Goal: Task Accomplishment & Management: Use online tool/utility

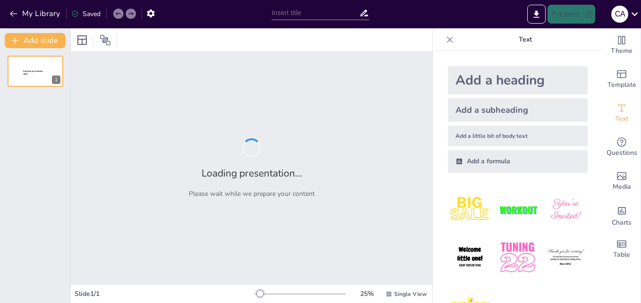
type input "Marco Legal del Subsistema de Educación Superior en [GEOGRAPHIC_DATA]: Un Análi…"
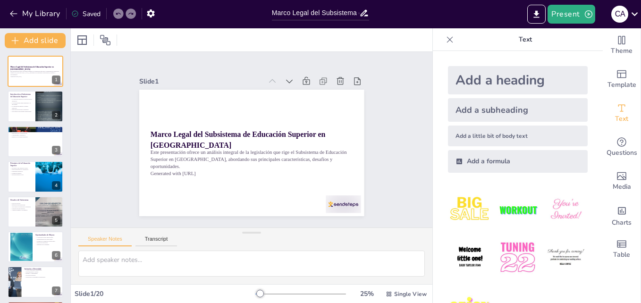
checkbox input "true"
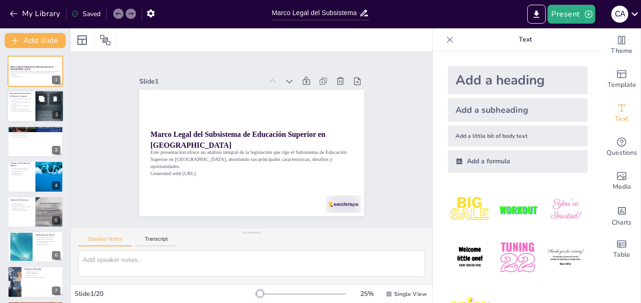
checkbox input "true"
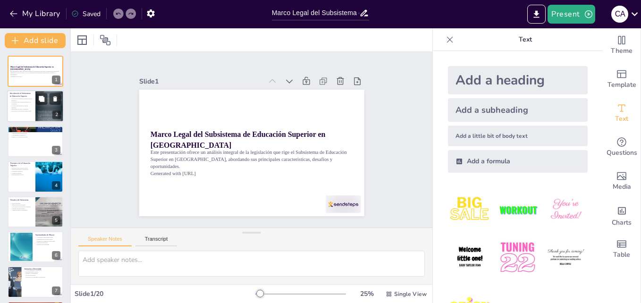
checkbox input "true"
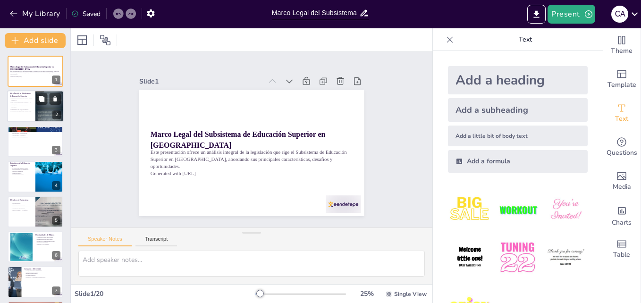
checkbox input "true"
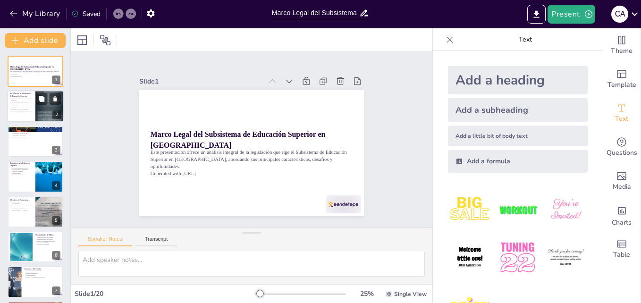
checkbox input "true"
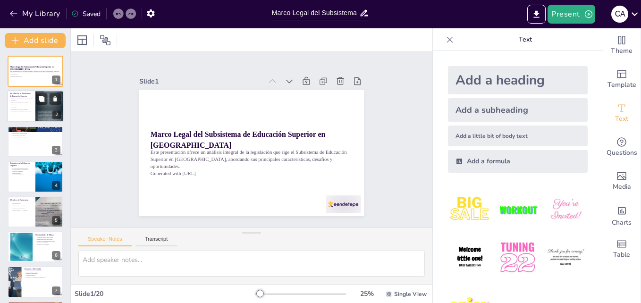
checkbox input "true"
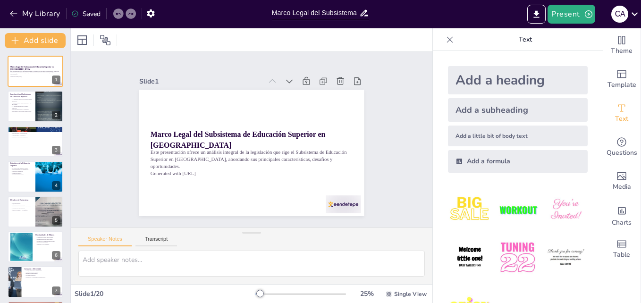
checkbox input "true"
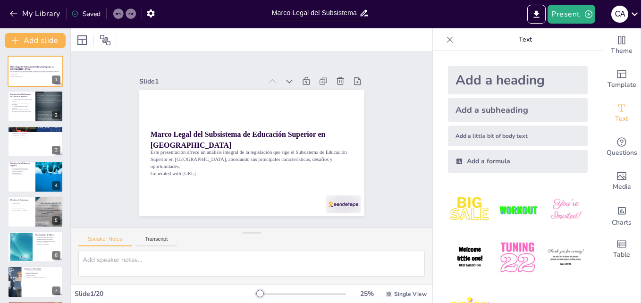
checkbox input "true"
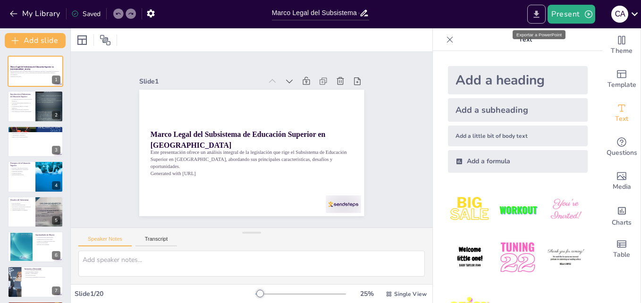
click at [533, 19] on icon "Export to PowerPoint" at bounding box center [537, 14] width 10 height 10
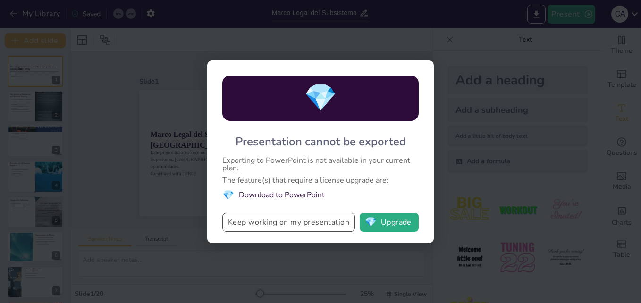
click at [324, 223] on button "Keep working on my presentation" at bounding box center [288, 222] width 133 height 19
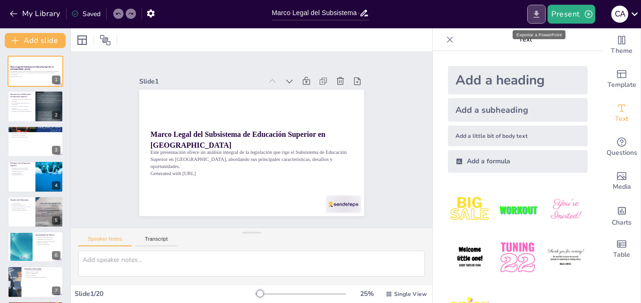
click at [536, 11] on icon "Export to PowerPoint" at bounding box center [537, 14] width 10 height 10
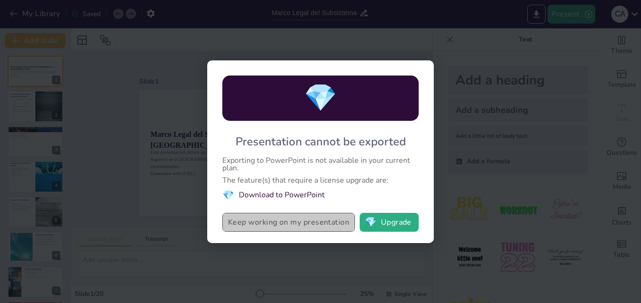
click at [283, 225] on button "Keep working on my presentation" at bounding box center [288, 222] width 133 height 19
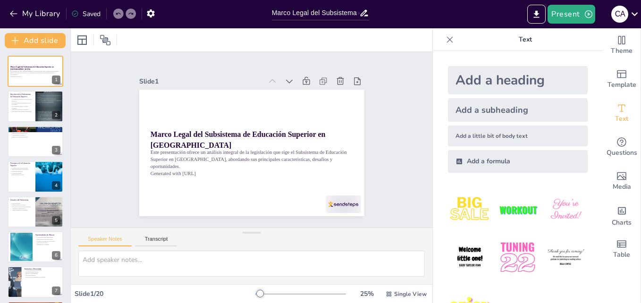
checkbox input "true"
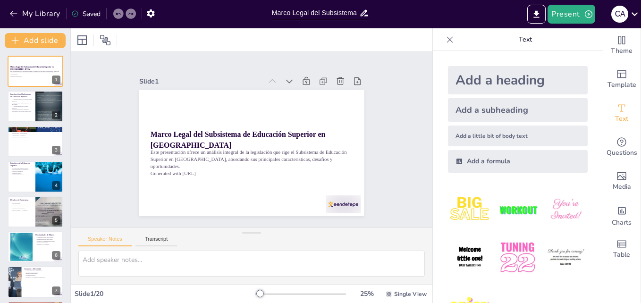
checkbox input "true"
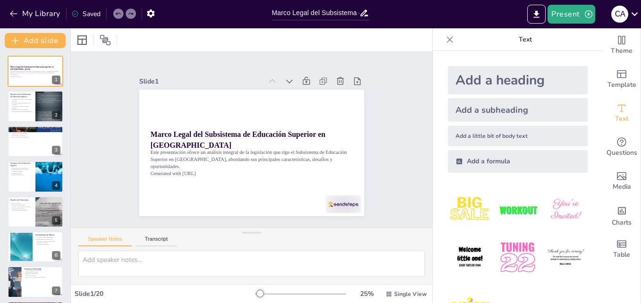
checkbox input "true"
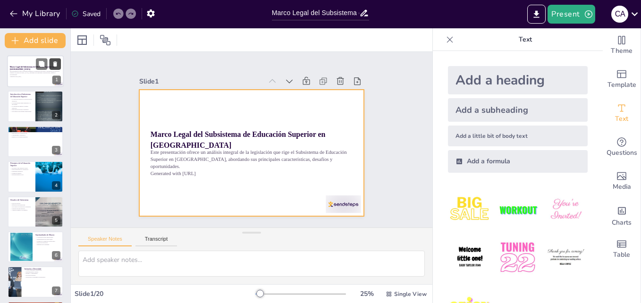
checkbox input "true"
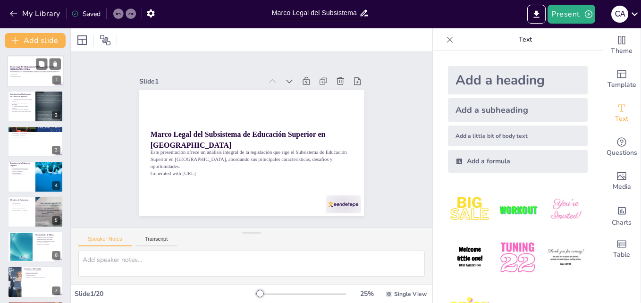
checkbox input "true"
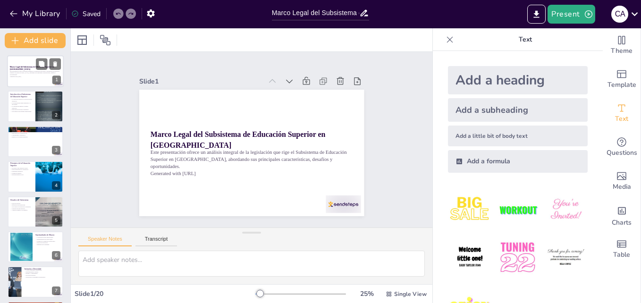
checkbox input "true"
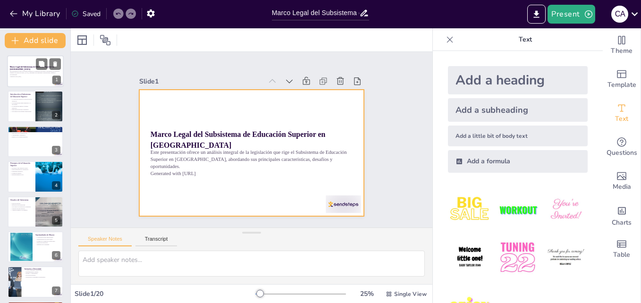
checkbox input "true"
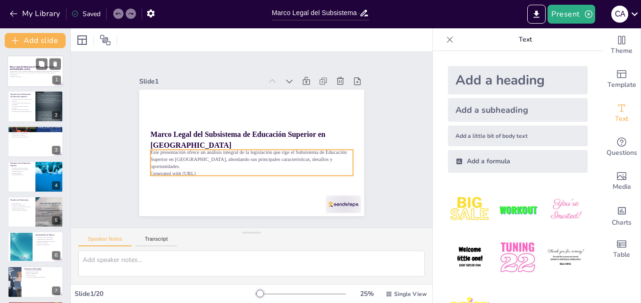
checkbox input "true"
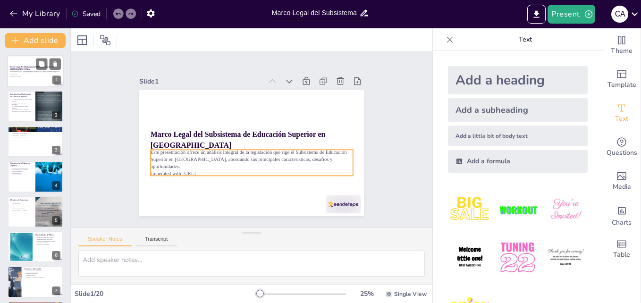
checkbox input "true"
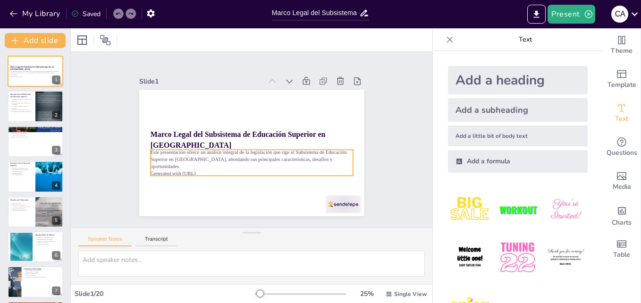
checkbox input "true"
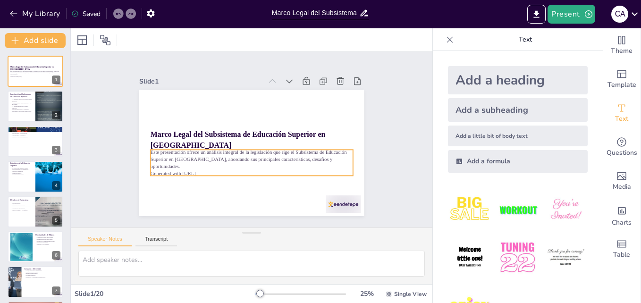
checkbox input "true"
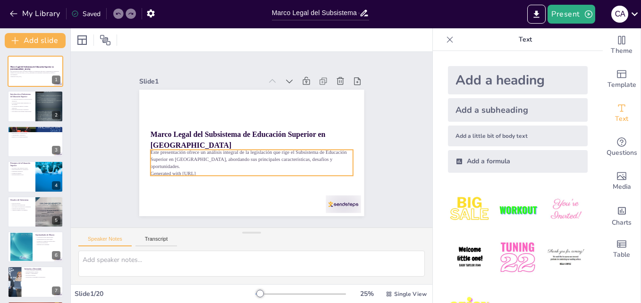
checkbox input "true"
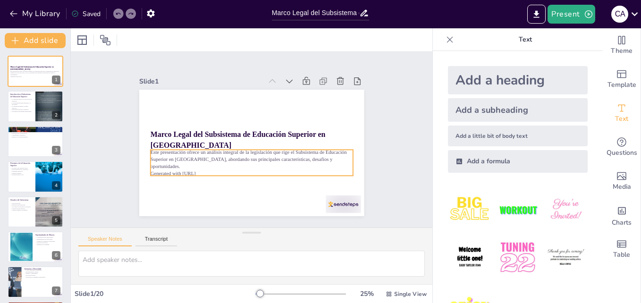
checkbox input "true"
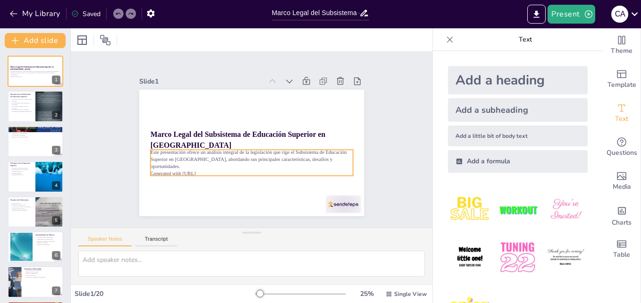
checkbox input "true"
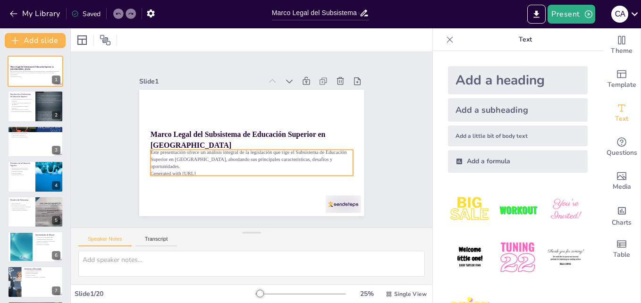
checkbox input "true"
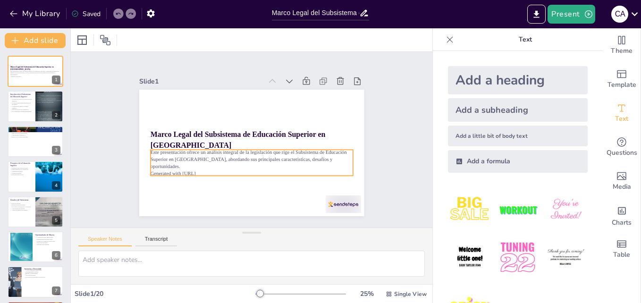
checkbox input "true"
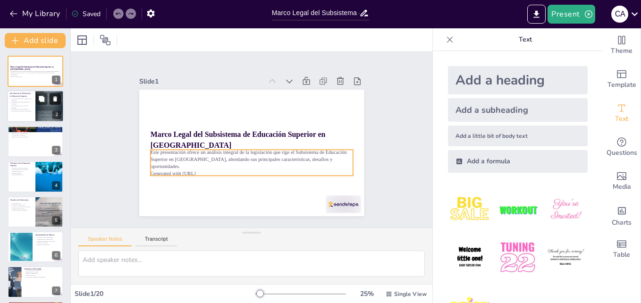
checkbox input "true"
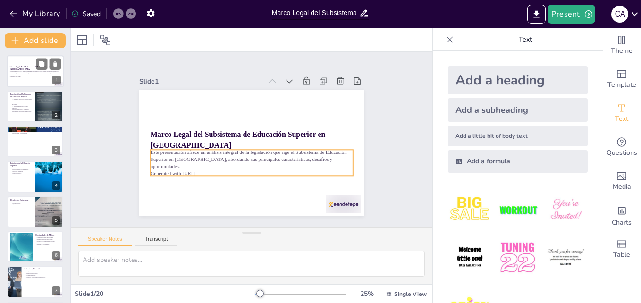
checkbox input "true"
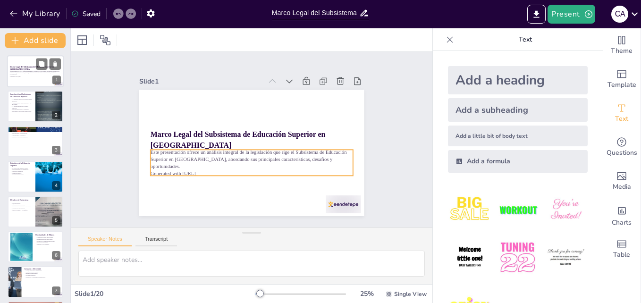
checkbox input "true"
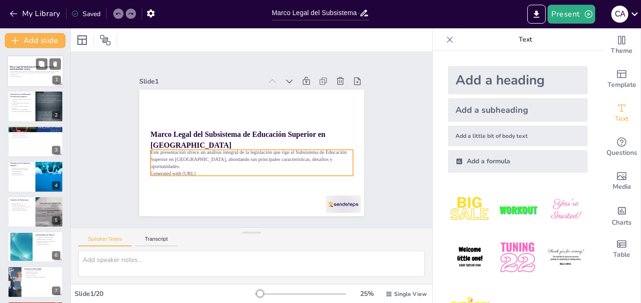
checkbox input "true"
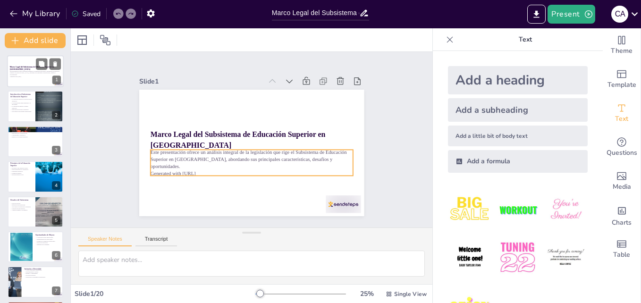
checkbox input "true"
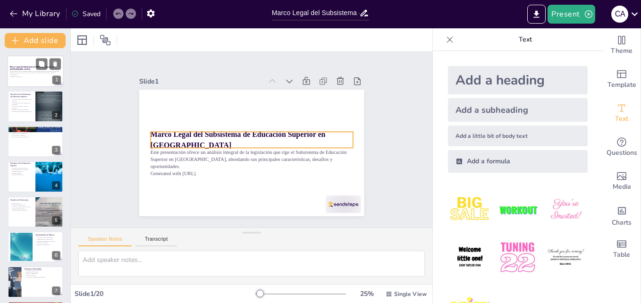
checkbox input "true"
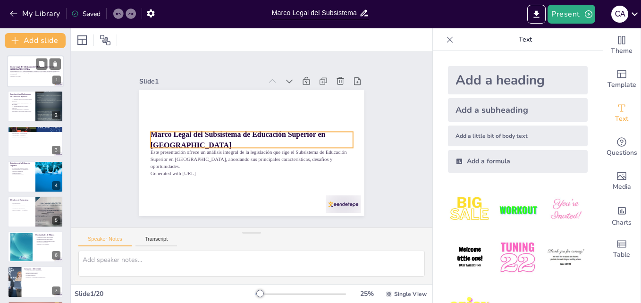
drag, startPoint x: 29, startPoint y: 68, endPoint x: 28, endPoint y: 76, distance: 8.0
click at [28, 55] on div "Marco Legal del Subsistema de Educación Superior en [GEOGRAPHIC_DATA] Este pres…" at bounding box center [35, 55] width 57 height 0
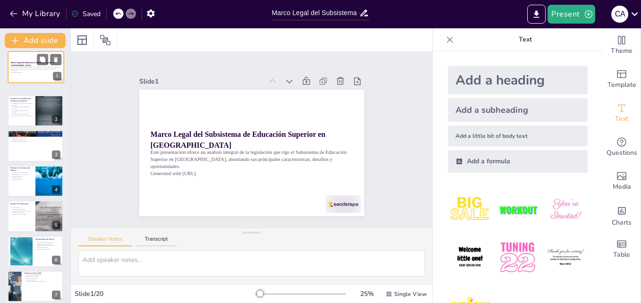
checkbox input "true"
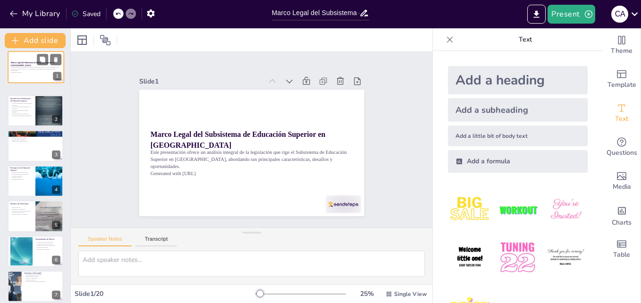
checkbox input "true"
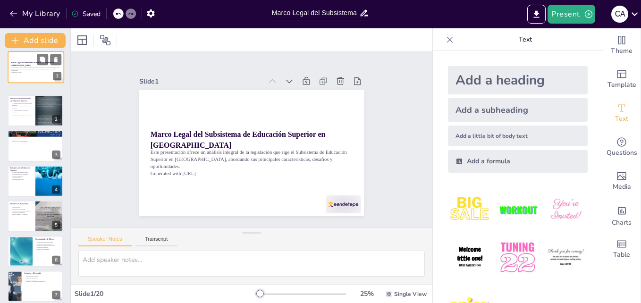
checkbox input "true"
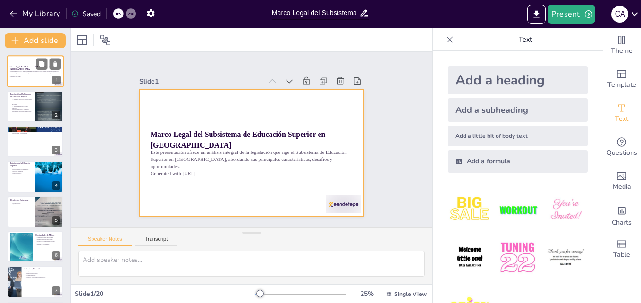
checkbox input "true"
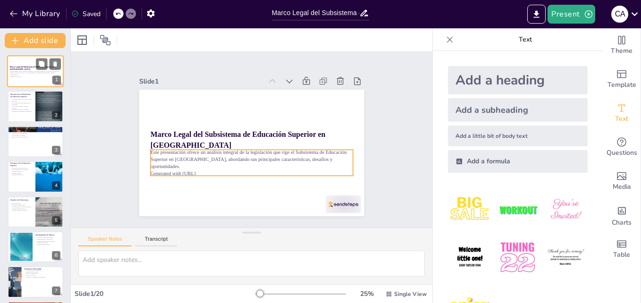
checkbox input "true"
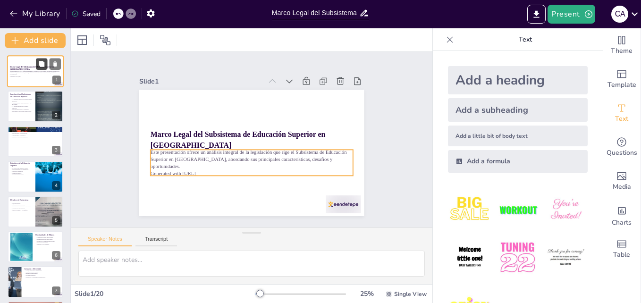
checkbox input "true"
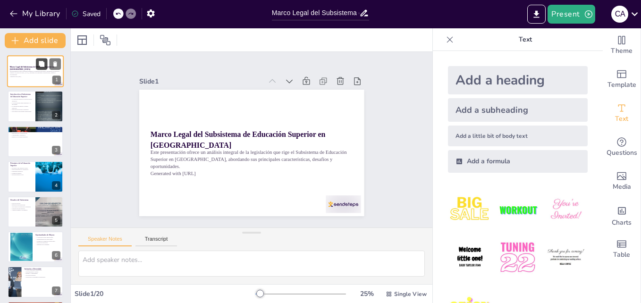
checkbox input "true"
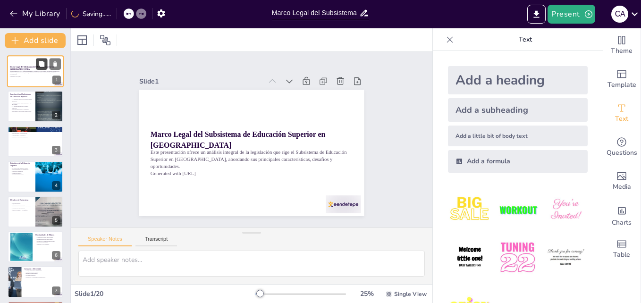
click at [41, 66] on icon at bounding box center [42, 64] width 6 height 6
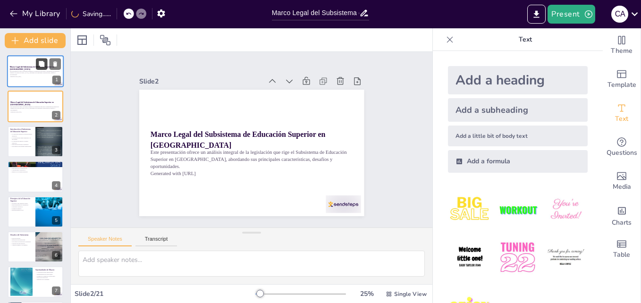
checkbox input "true"
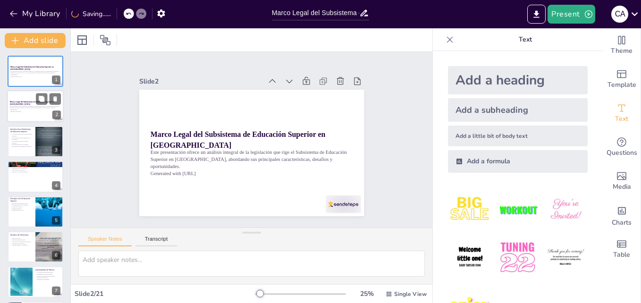
checkbox input "true"
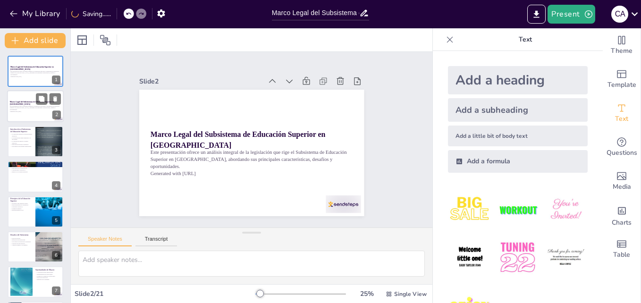
checkbox input "true"
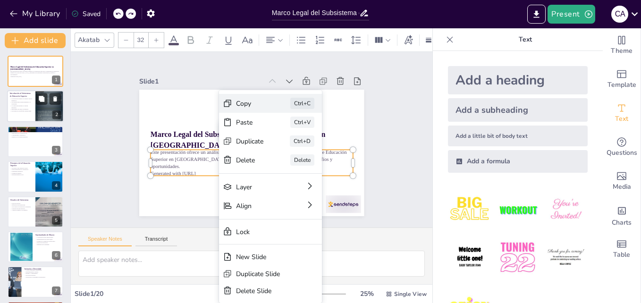
click at [274, 188] on div "Copy" at bounding box center [287, 201] width 26 height 27
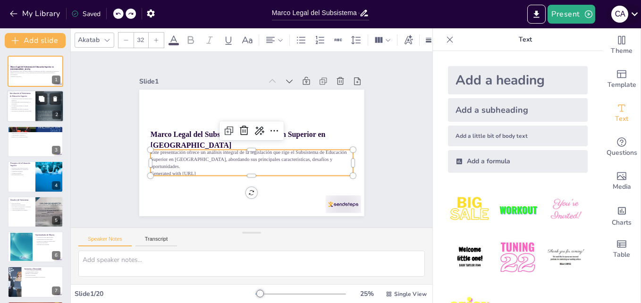
click at [637, 17] on icon at bounding box center [635, 14] width 13 height 13
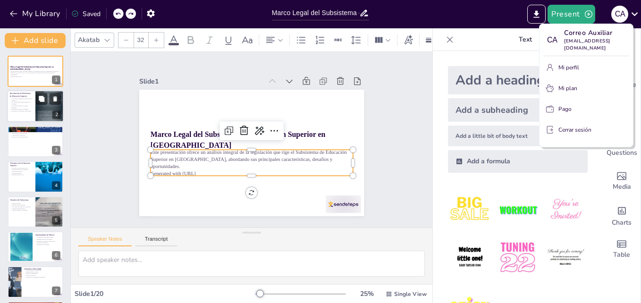
click at [590, 15] on div at bounding box center [320, 151] width 641 height 303
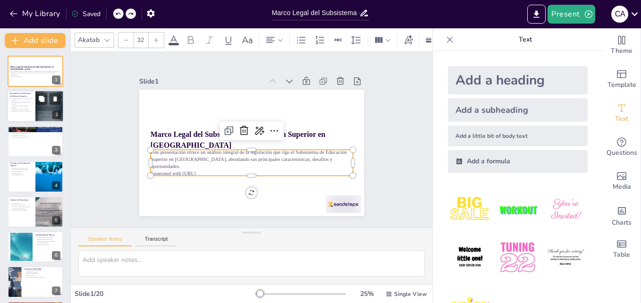
click at [590, 15] on icon "button" at bounding box center [588, 13] width 9 height 9
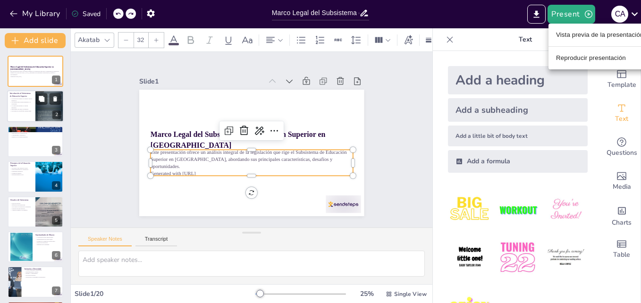
click at [478, 11] on div at bounding box center [320, 151] width 641 height 303
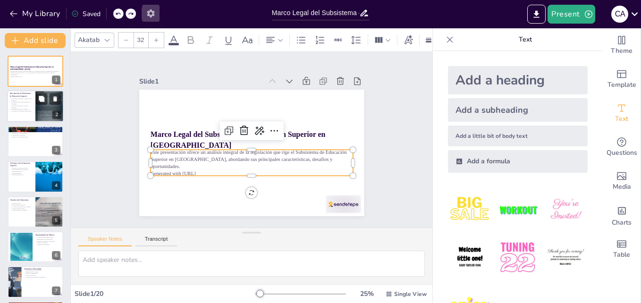
click at [153, 14] on icon "button" at bounding box center [151, 13] width 8 height 8
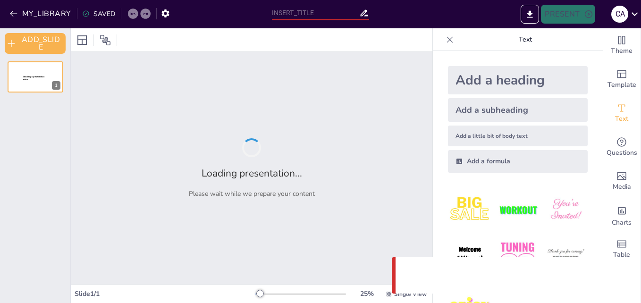
type input "Marco Legal del Subsistema de Educación Superior en [GEOGRAPHIC_DATA]: Un Análi…"
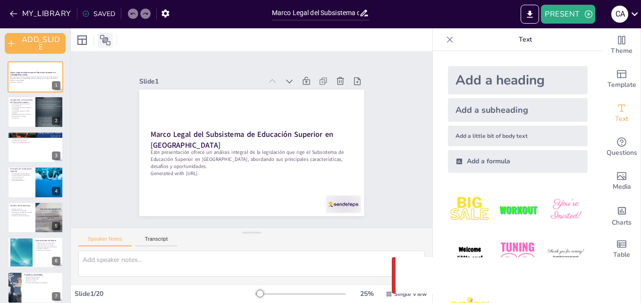
checkbox input "true"
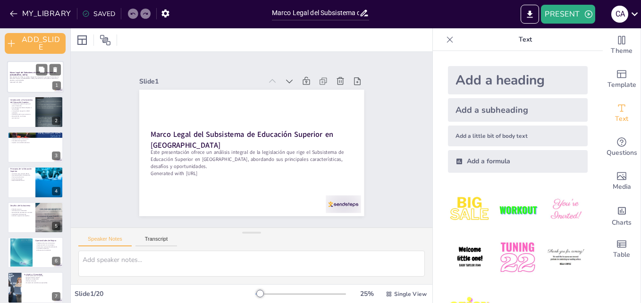
checkbox input "true"
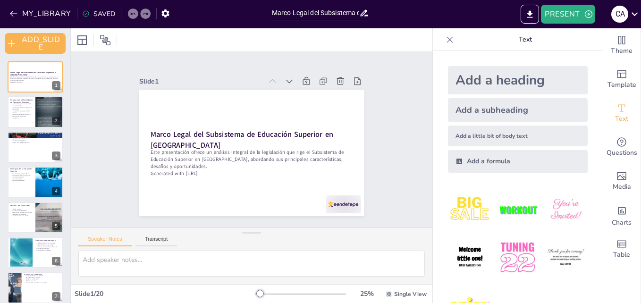
checkbox input "true"
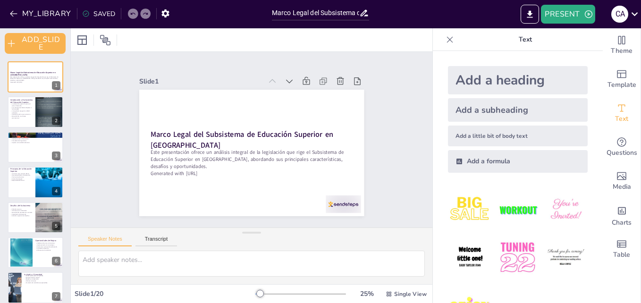
checkbox input "true"
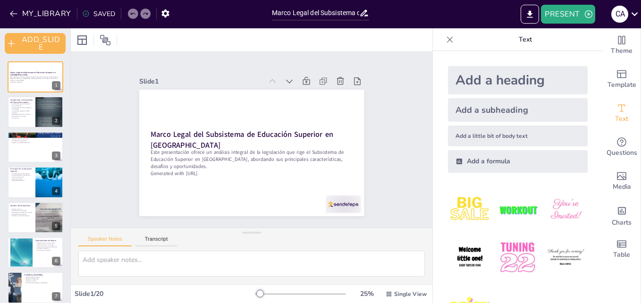
checkbox input "true"
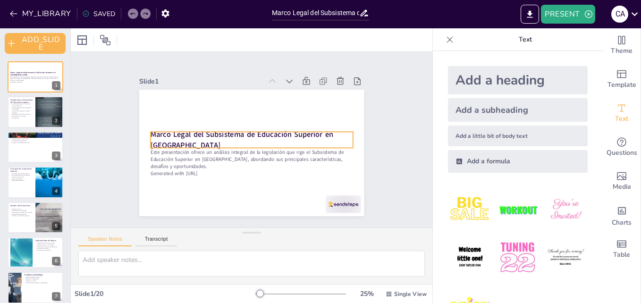
checkbox input "true"
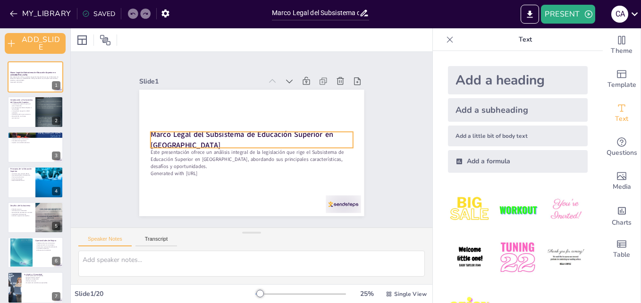
click at [225, 137] on strong "Marco Legal del Subsistema de Educación Superior en [GEOGRAPHIC_DATA]" at bounding box center [254, 150] width 59 height 181
checkbox input "true"
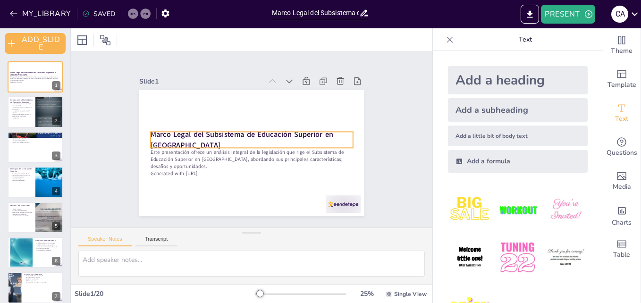
checkbox input "true"
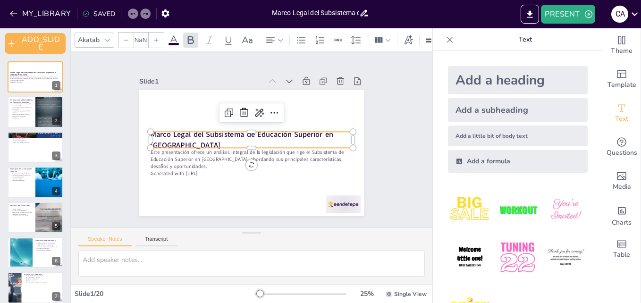
type input "48"
checkbox input "true"
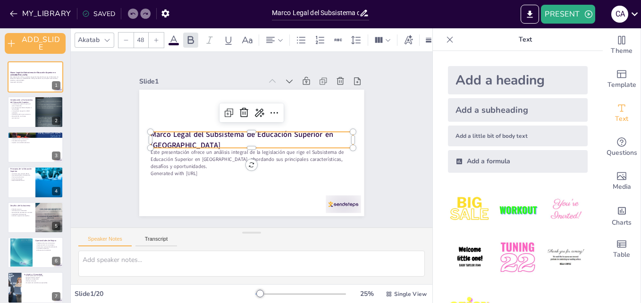
checkbox input "true"
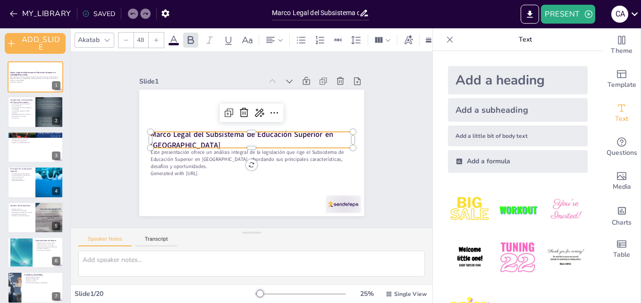
checkbox input "true"
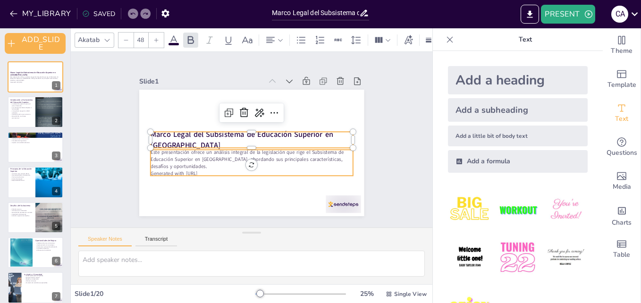
click at [154, 154] on p "Este presentación ofrece un análisis integral de la legislación que rige el Sub…" at bounding box center [240, 124] width 176 height 136
checkbox input "true"
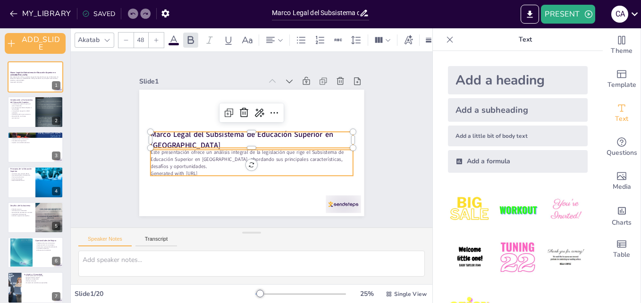
checkbox input "true"
type input "--"
checkbox input "true"
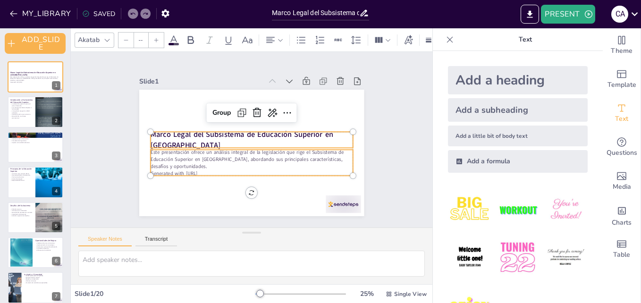
checkbox input "true"
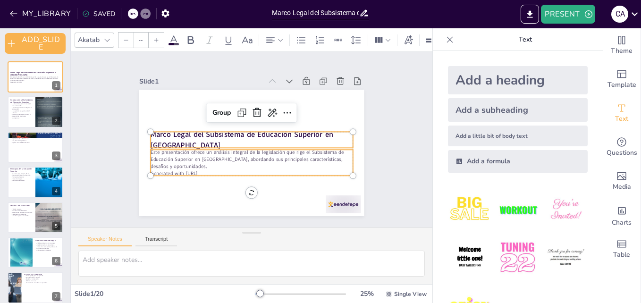
checkbox input "true"
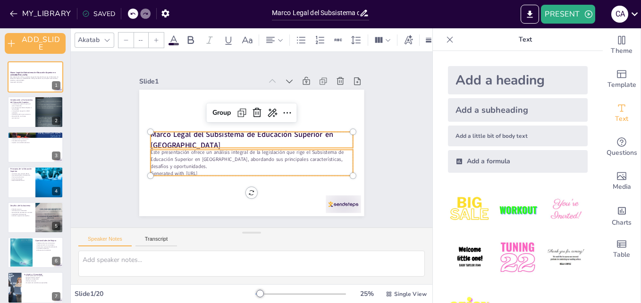
checkbox input "true"
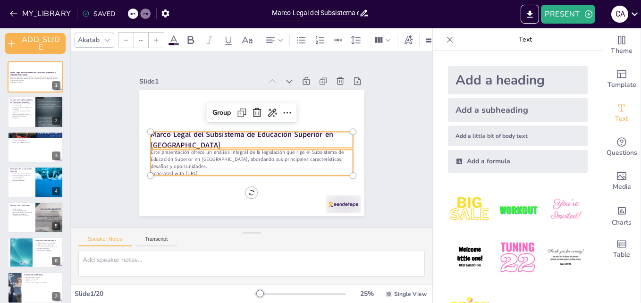
checkbox input "true"
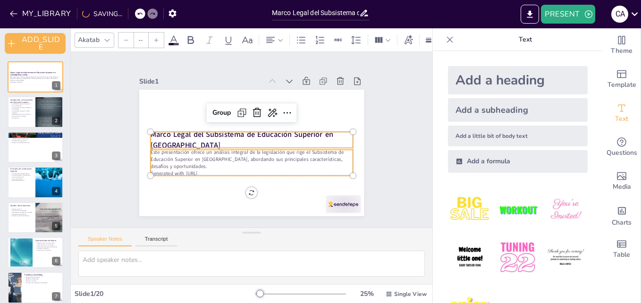
checkbox input "true"
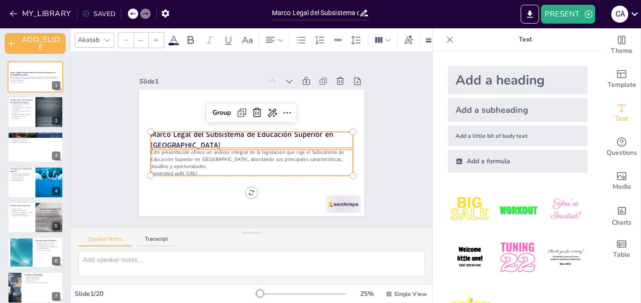
checkbox input "true"
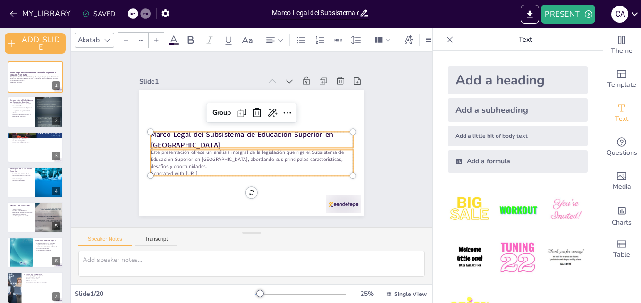
checkbox input "true"
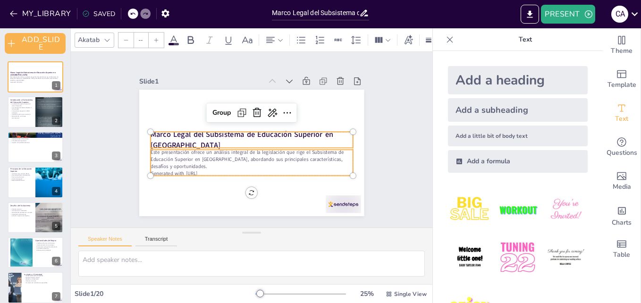
checkbox input "true"
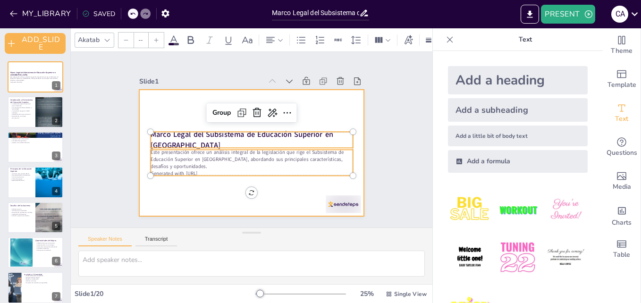
checkbox input "true"
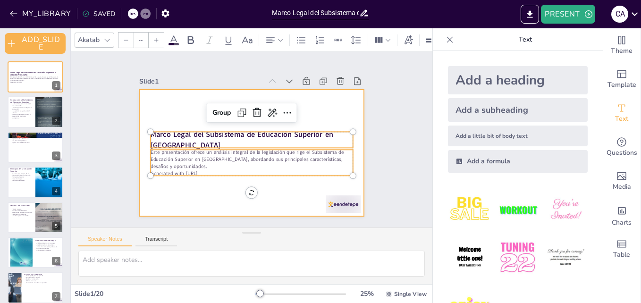
checkbox input "true"
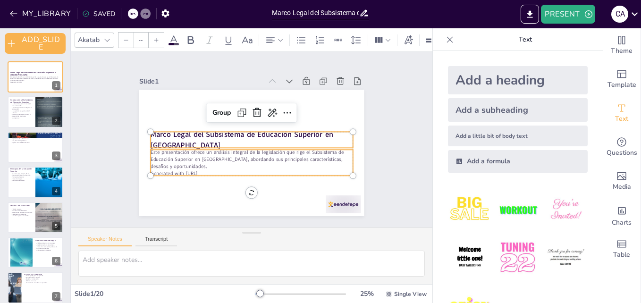
checkbox input "true"
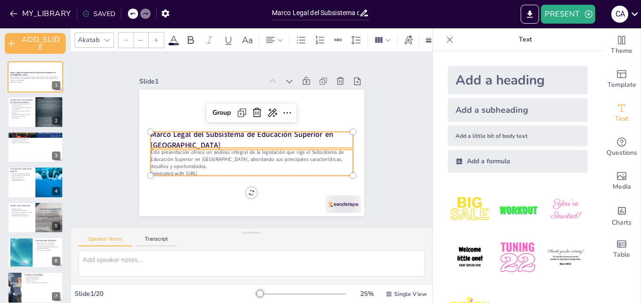
checkbox input "true"
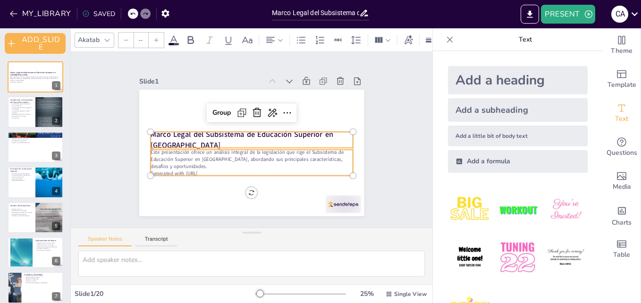
checkbox input "true"
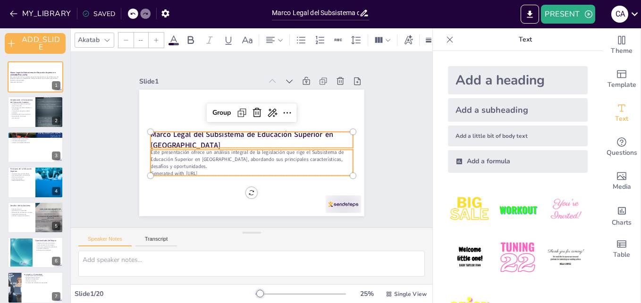
checkbox input "true"
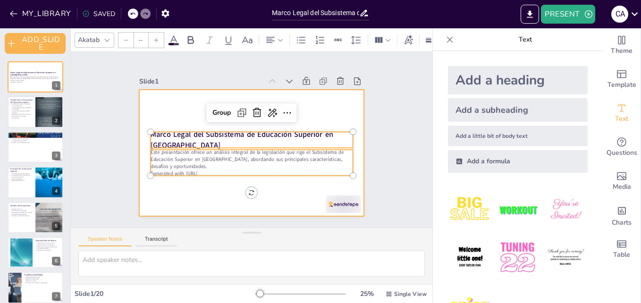
click at [194, 200] on div at bounding box center [238, 141] width 149 height 237
checkbox input "true"
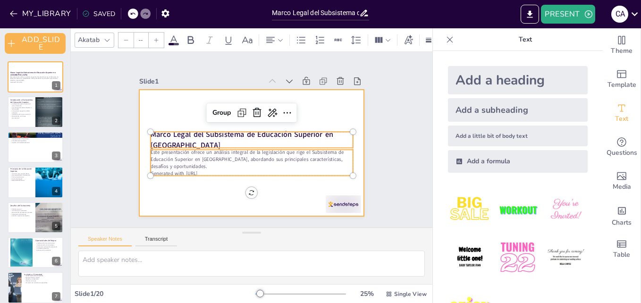
checkbox input "true"
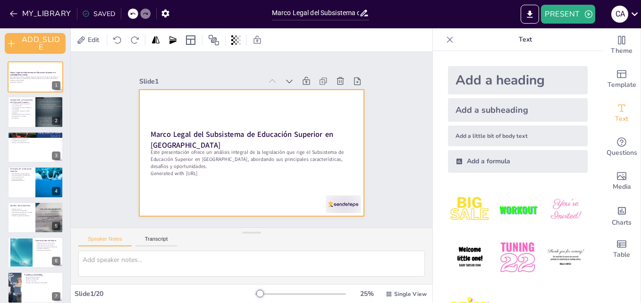
checkbox input "true"
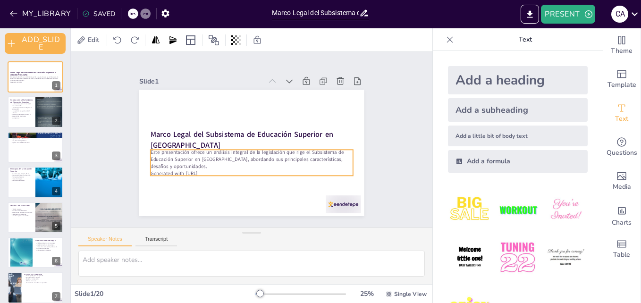
click at [207, 171] on p "Generated with [URL]" at bounding box center [226, 162] width 141 height 155
checkbox input "true"
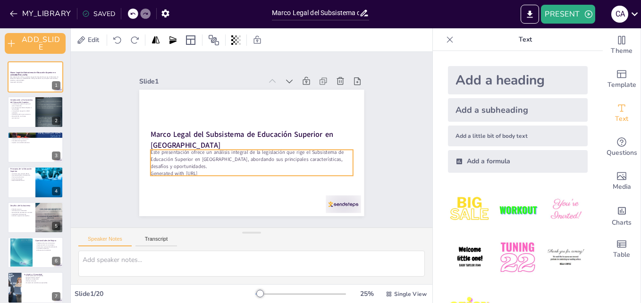
checkbox input "true"
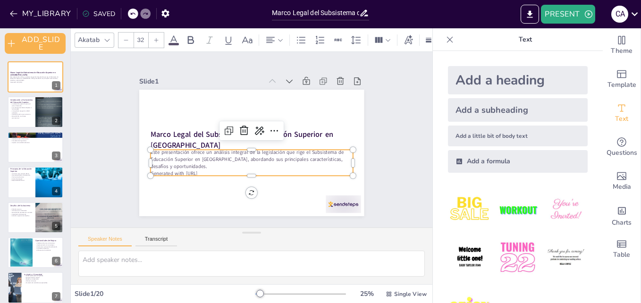
checkbox input "true"
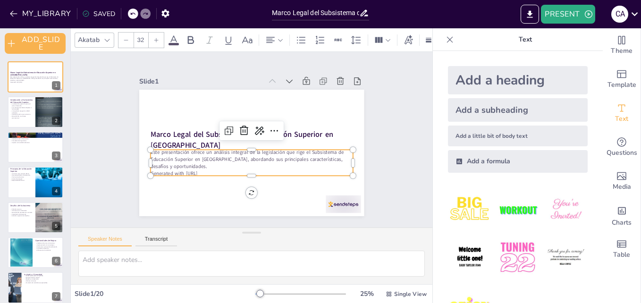
click at [181, 160] on p "Este presentación ofrece un análisis integral de la legislación que rige el Sub…" at bounding box center [257, 121] width 199 height 83
checkbox input "true"
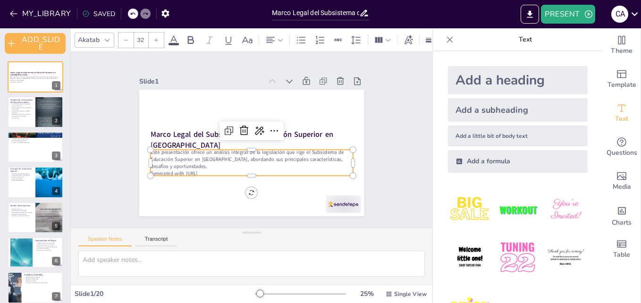
checkbox input "true"
click at [179, 162] on p "Este presentación ofrece un análisis integral de la legislación que rige el Sub…" at bounding box center [240, 124] width 176 height 136
checkbox input "true"
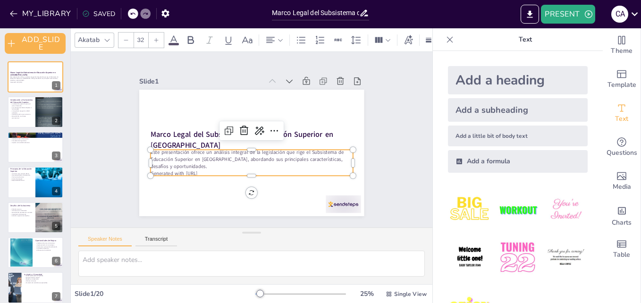
checkbox input "true"
click at [183, 162] on p "Este presentación ofrece un análisis integral de la legislación que rige el Sub…" at bounding box center [234, 148] width 102 height 194
checkbox input "true"
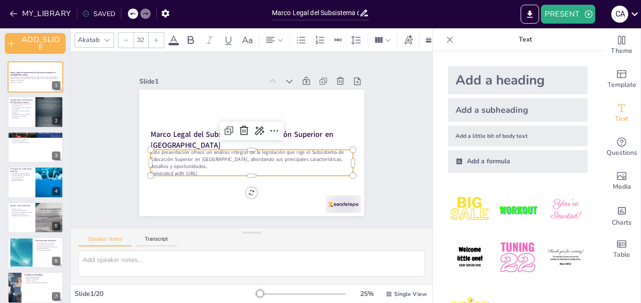
checkbox input "true"
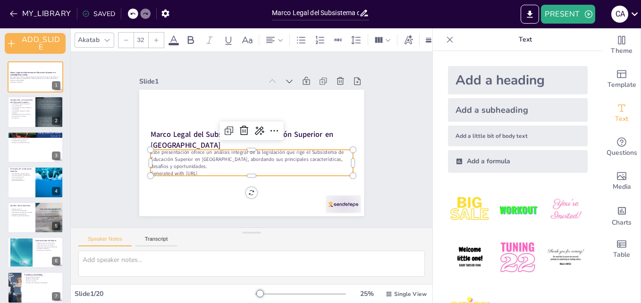
checkbox input "true"
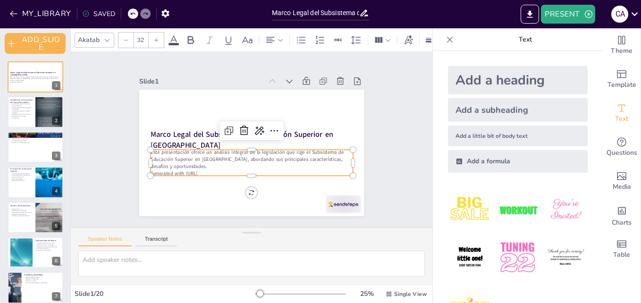
checkbox input "true"
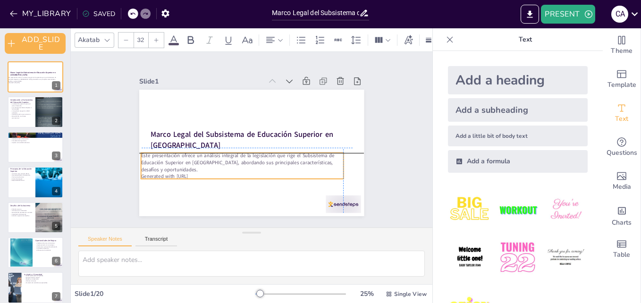
checkbox input "true"
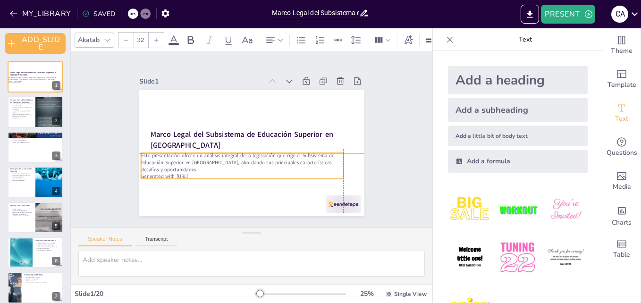
checkbox input "true"
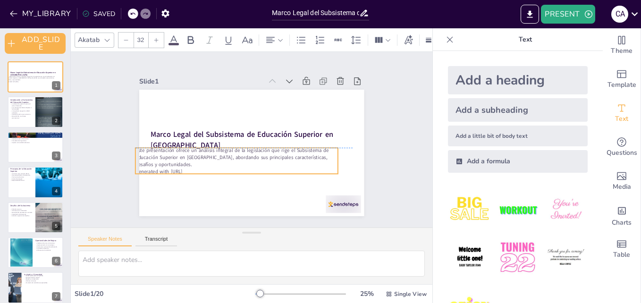
checkbox input "true"
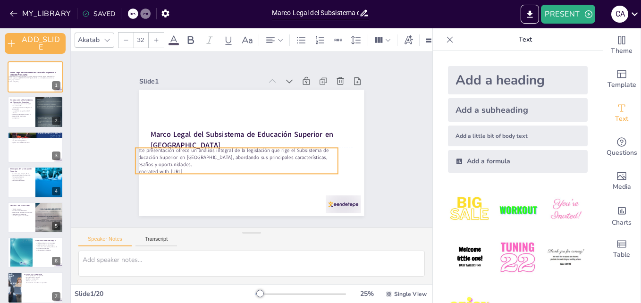
checkbox input "true"
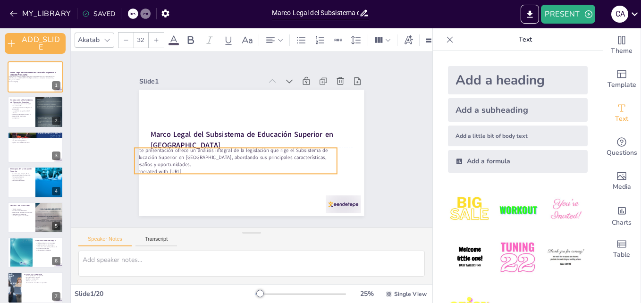
checkbox input "true"
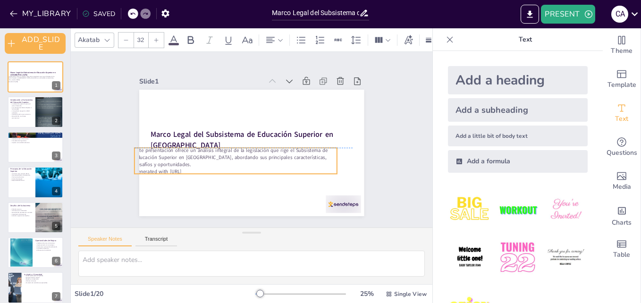
checkbox input "true"
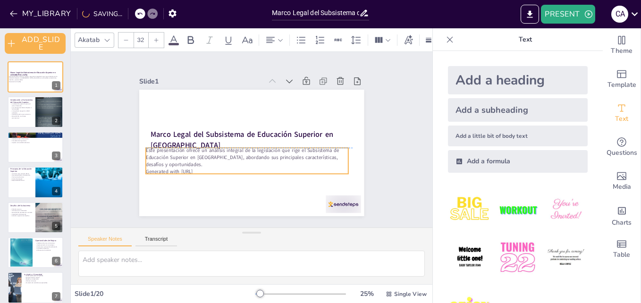
checkbox input "true"
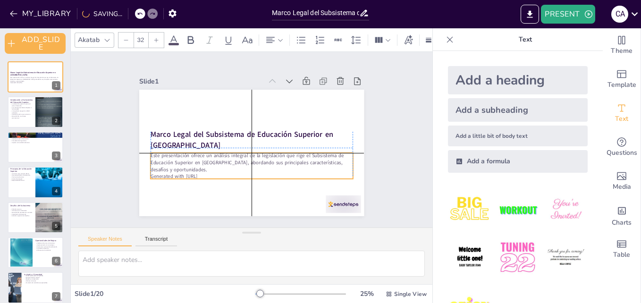
click at [211, 169] on p "Generated with [URL]" at bounding box center [248, 176] width 202 height 28
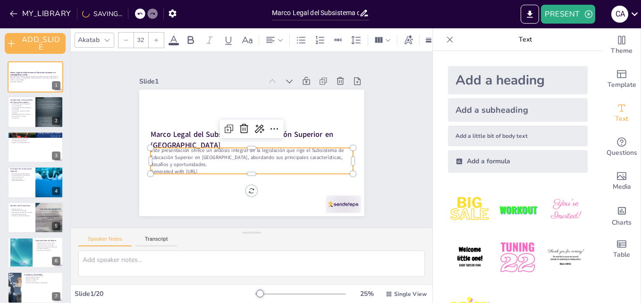
click at [183, 160] on p "Este presentación ofrece un análisis integral de la legislación que rige el Sub…" at bounding box center [246, 123] width 199 height 83
click at [185, 160] on p "Este presentación ofrece un análisis integral de la legislación que rige el Sub…" at bounding box center [236, 133] width 102 height 194
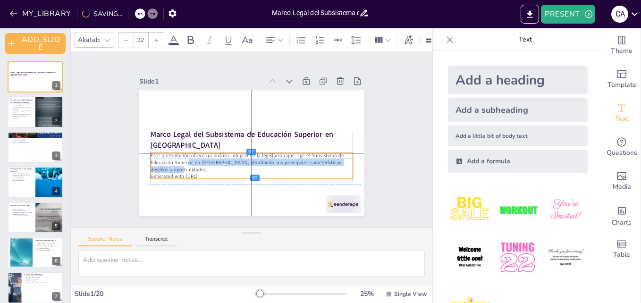
drag, startPoint x: 183, startPoint y: 160, endPoint x: 181, endPoint y: 168, distance: 7.7
click at [264, 168] on p "Este presentación ofrece un análisis integral de la legislación que rige el Sub…" at bounding box center [274, 140] width 21 height 203
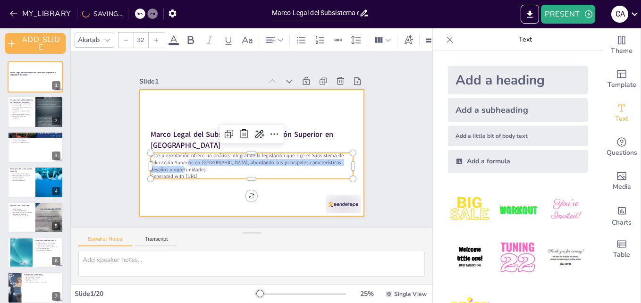
click at [184, 196] on div at bounding box center [263, 145] width 207 height 257
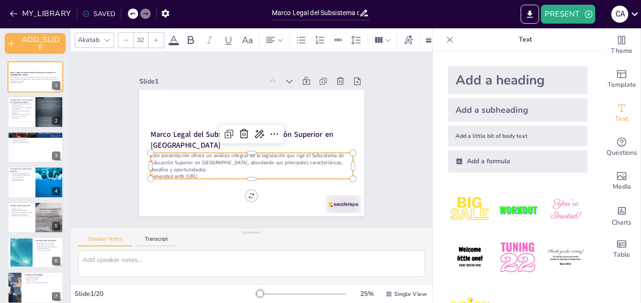
click at [145, 152] on div "Marco Legal del Subsistema de Educación Superior en [GEOGRAPHIC_DATA] Este pres…" at bounding box center [240, 133] width 222 height 258
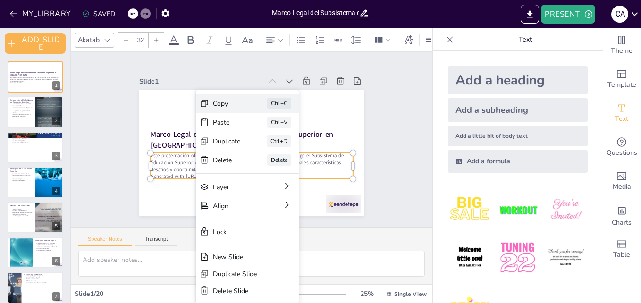
click at [266, 107] on div "Copy" at bounding box center [272, 95] width 12 height 29
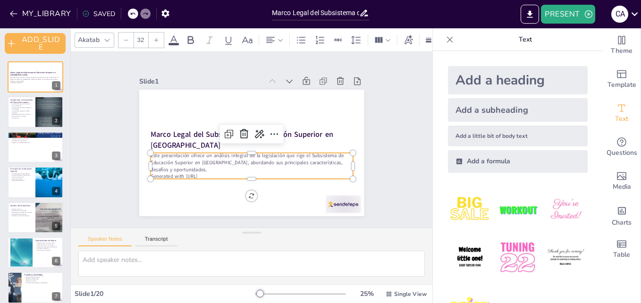
click at [210, 166] on p "Este presentación ofrece un análisis integral de la legislación que rige el Sub…" at bounding box center [240, 160] width 186 height 120
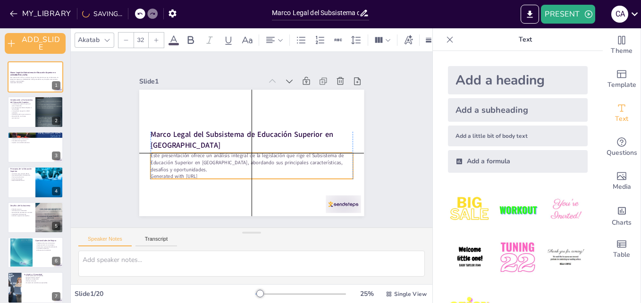
click at [195, 149] on p "Este presentación ofrece un análisis integral de la legislación que rige el Sub…" at bounding box center [247, 117] width 203 height 63
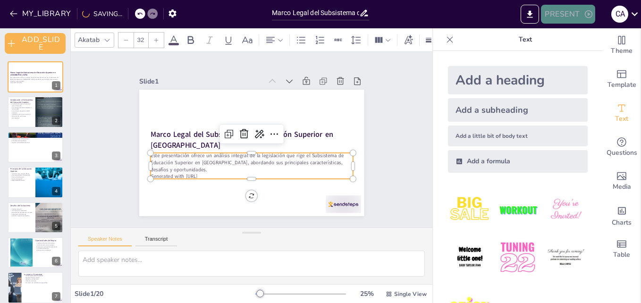
click at [561, 17] on button "PRESENT" at bounding box center [568, 14] width 54 height 19
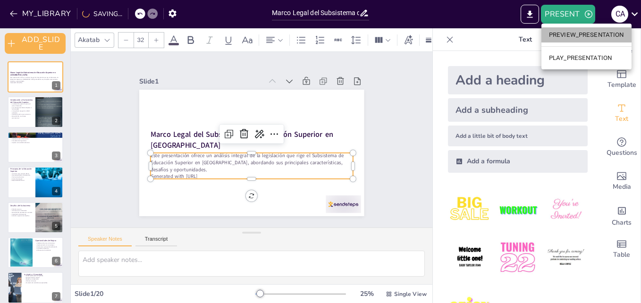
click at [561, 35] on li "PREVIEW_PRESENTATION" at bounding box center [587, 34] width 90 height 15
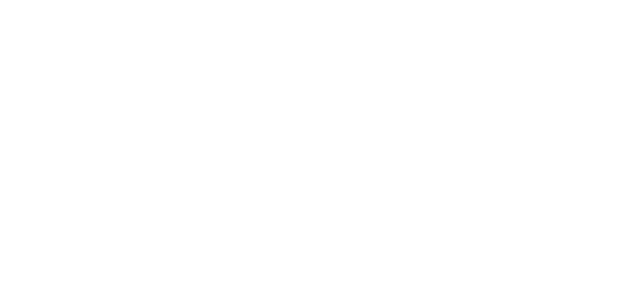
drag, startPoint x: 0, startPoint y: 0, endPoint x: 510, endPoint y: 20, distance: 510.0
click at [510, 0] on html at bounding box center [320, 0] width 641 height 0
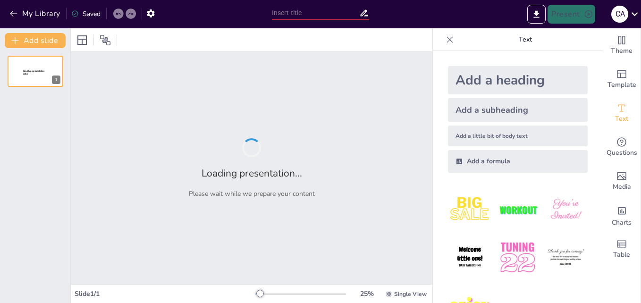
type input "Marco Legal del Subsistema de Educación Superior en [GEOGRAPHIC_DATA]: Un Análi…"
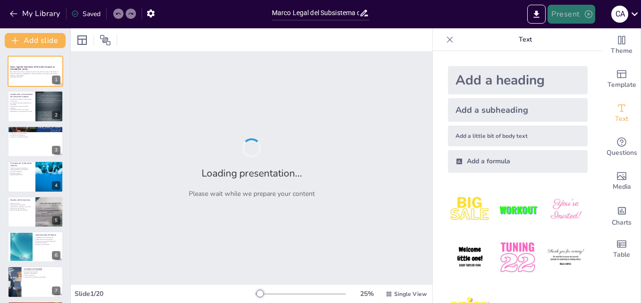
checkbox input "true"
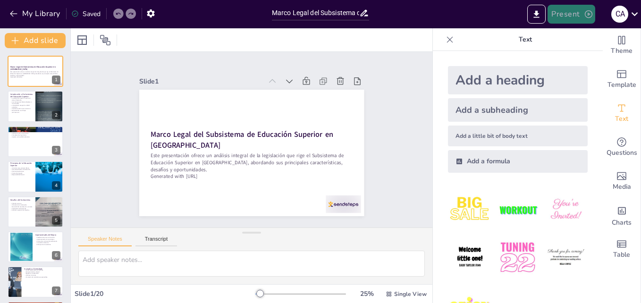
checkbox input "true"
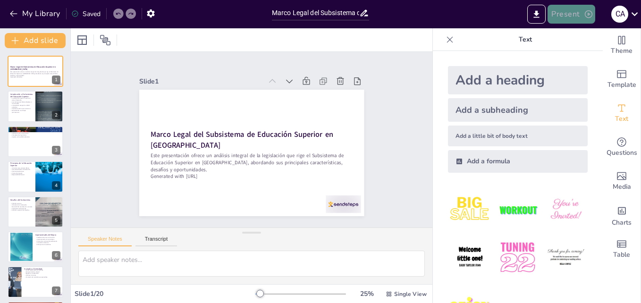
click at [588, 13] on icon "button" at bounding box center [588, 13] width 9 height 9
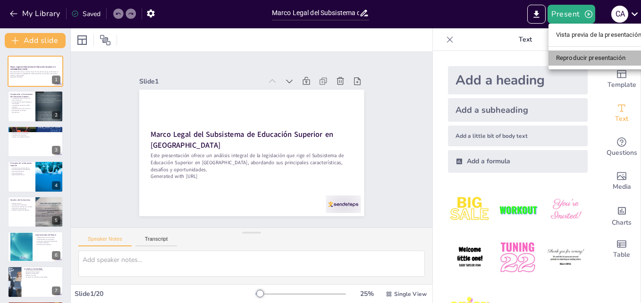
click at [565, 58] on li "Reproducir presentación" at bounding box center [599, 58] width 101 height 15
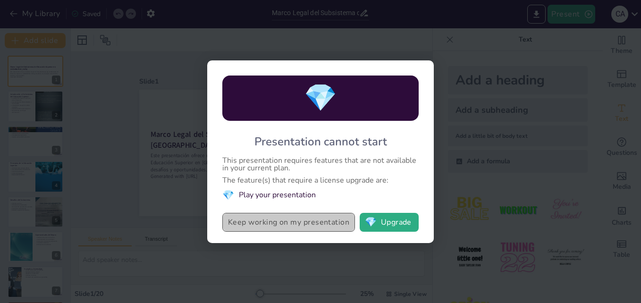
click at [250, 227] on button "Keep working on my presentation" at bounding box center [288, 222] width 133 height 19
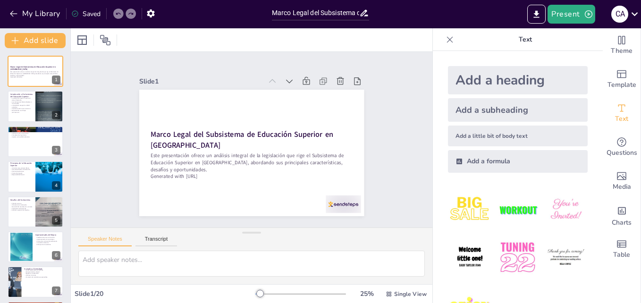
checkbox input "true"
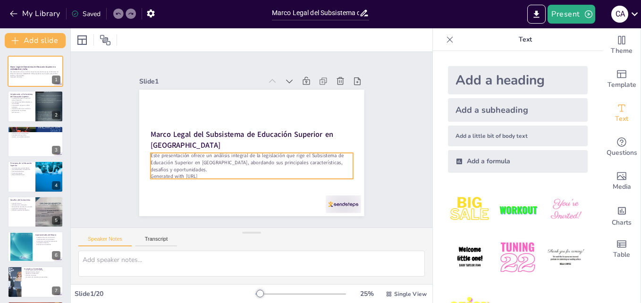
checkbox input "true"
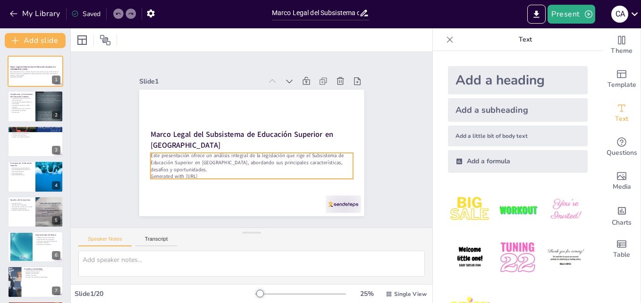
checkbox input "true"
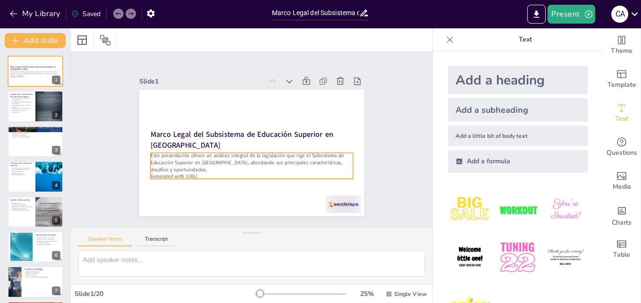
checkbox input "true"
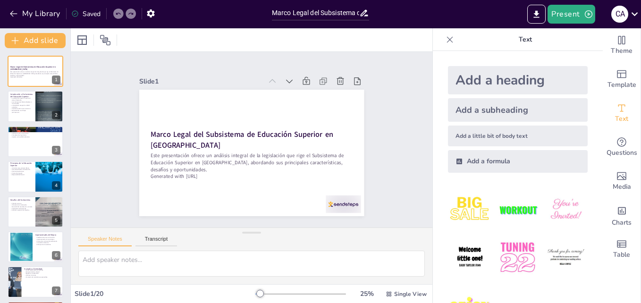
checkbox input "true"
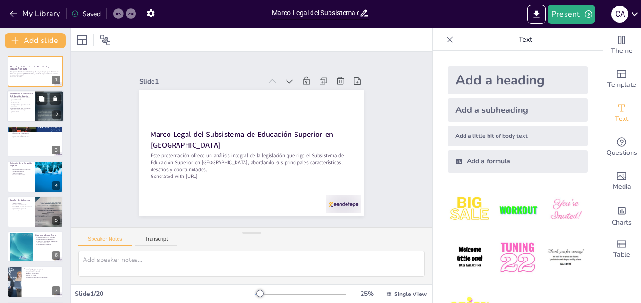
checkbox input "true"
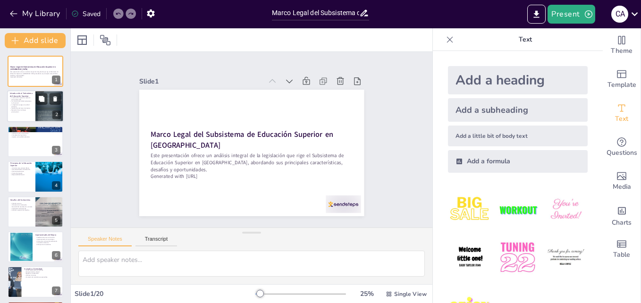
checkbox input "true"
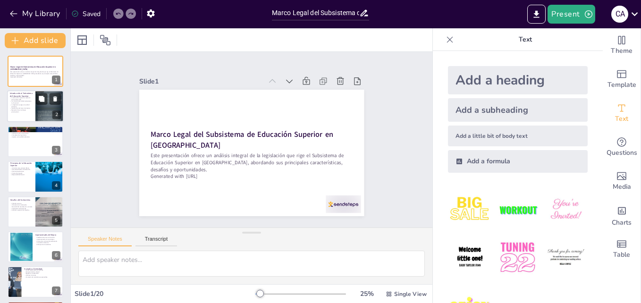
checkbox input "true"
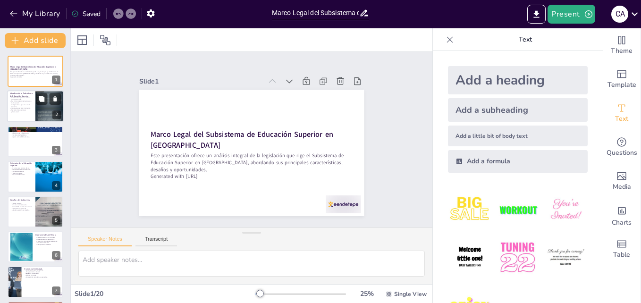
click at [38, 112] on div at bounding box center [49, 107] width 28 height 38
type textarea "La educación superior no solo forma profesionales, sino que también impulsa el …"
checkbox input "true"
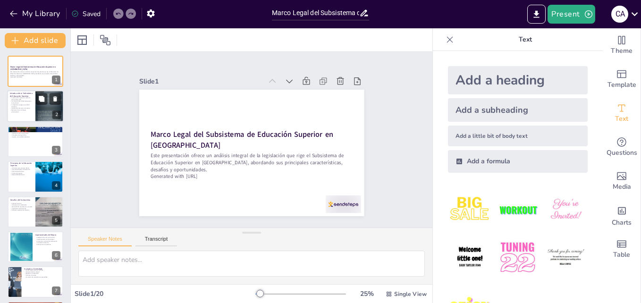
checkbox input "true"
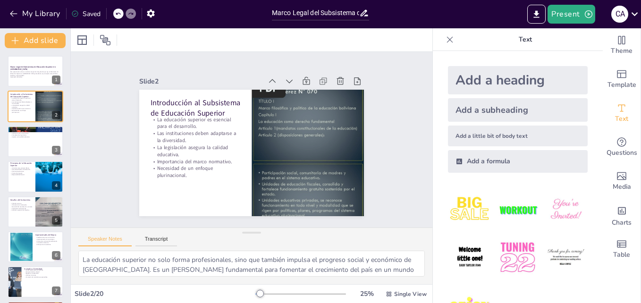
checkbox input "true"
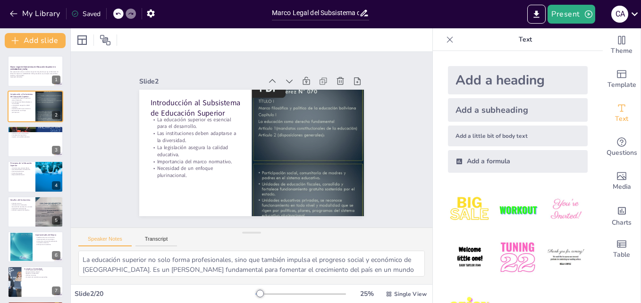
checkbox input "true"
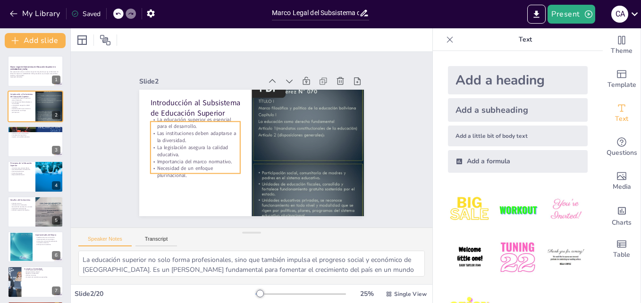
checkbox input "true"
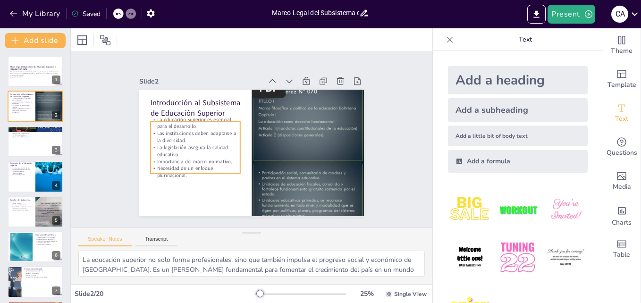
checkbox input "true"
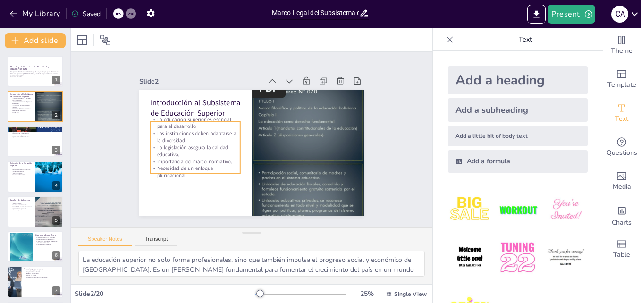
checkbox input "true"
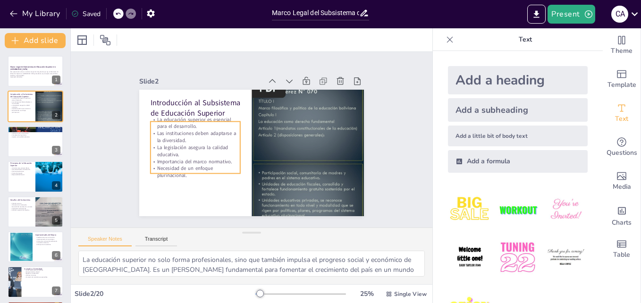
checkbox input "true"
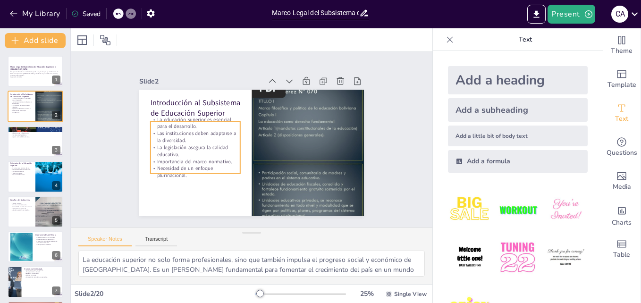
checkbox input "true"
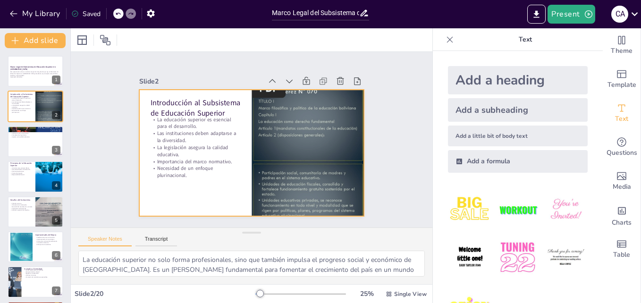
checkbox input "true"
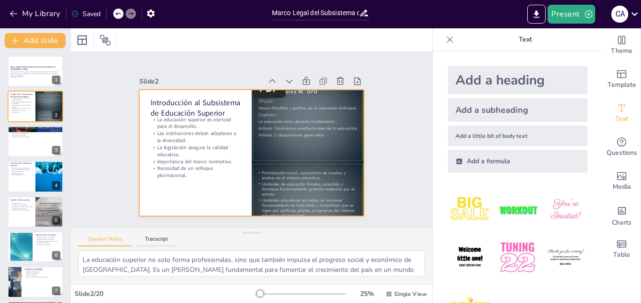
checkbox input "true"
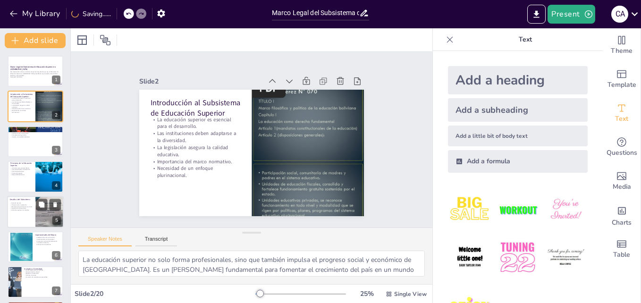
checkbox input "true"
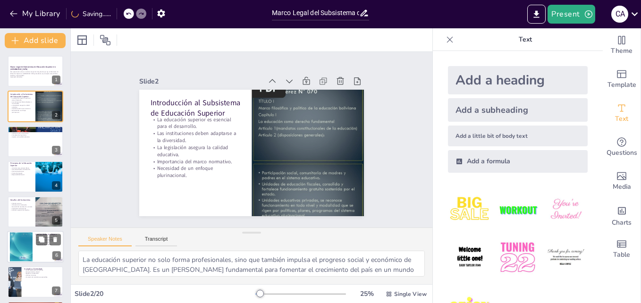
checkbox input "true"
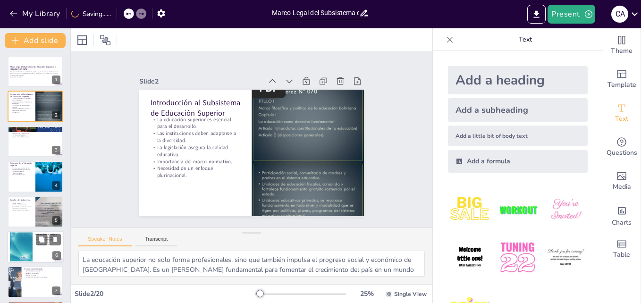
checkbox input "true"
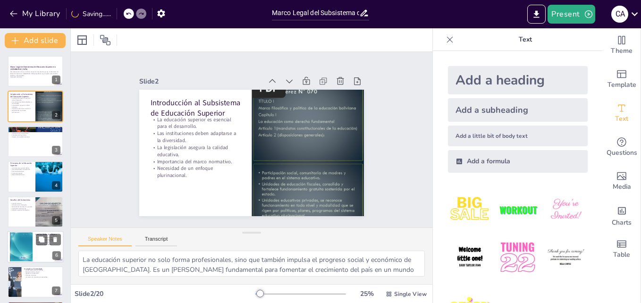
checkbox input "true"
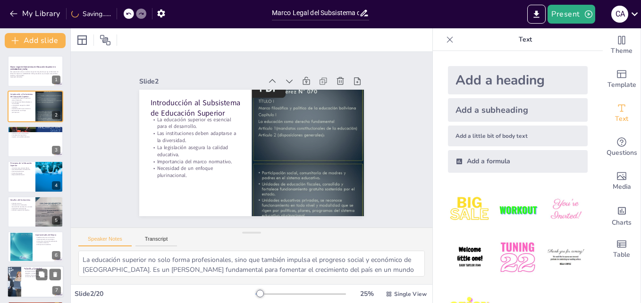
checkbox input "true"
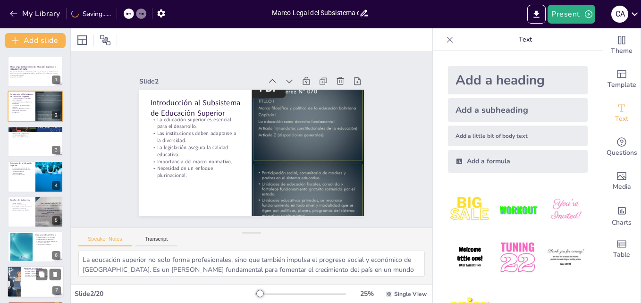
checkbox input "true"
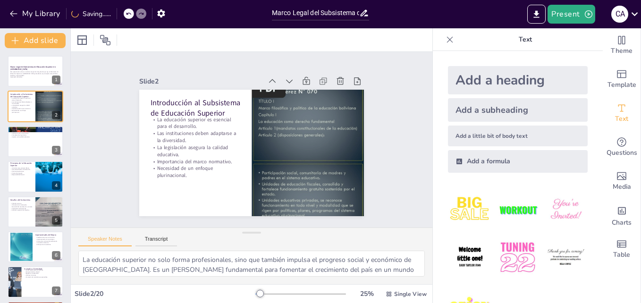
checkbox input "true"
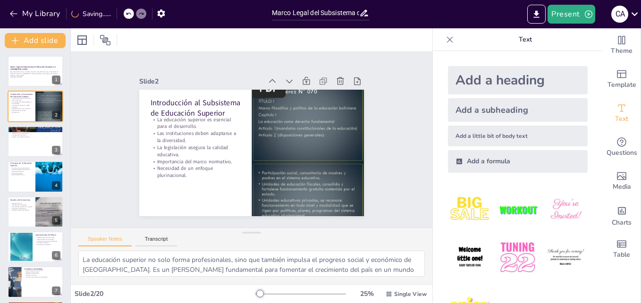
checkbox input "true"
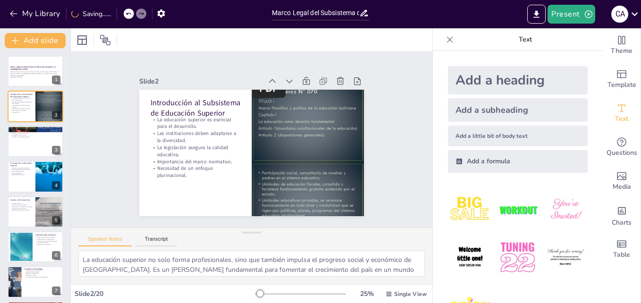
checkbox input "true"
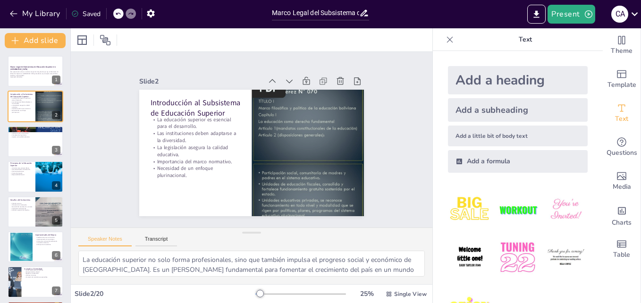
checkbox input "true"
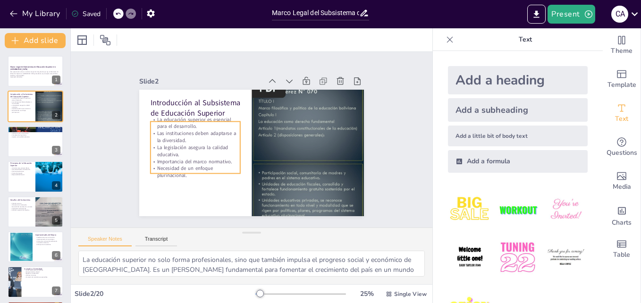
checkbox input "true"
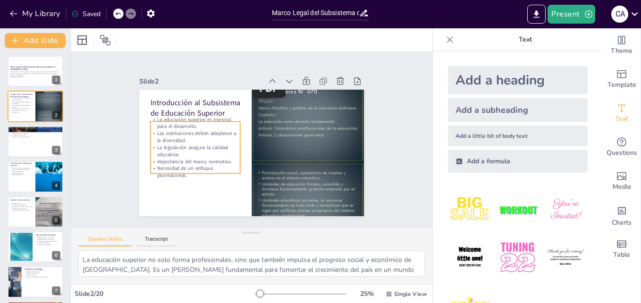
checkbox input "true"
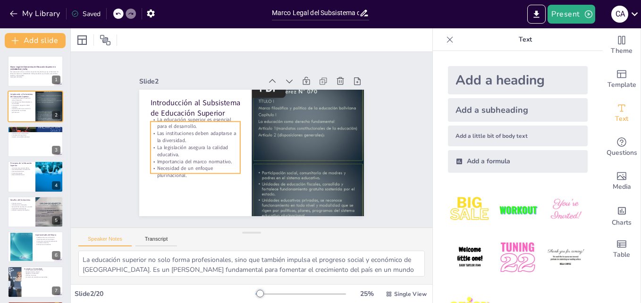
checkbox input "true"
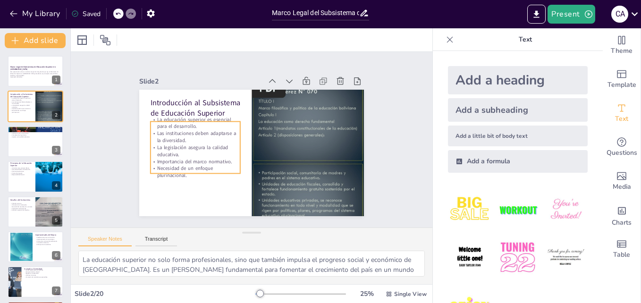
checkbox input "true"
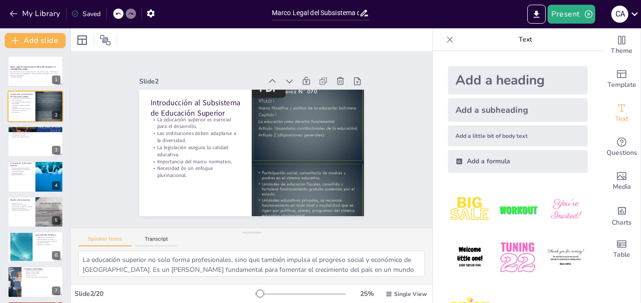
checkbox input "true"
